Goal: Unclear

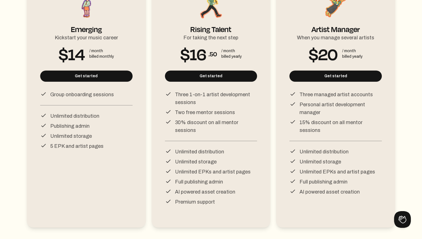
scroll to position [103, 0]
